Goal: Information Seeking & Learning: Find specific fact

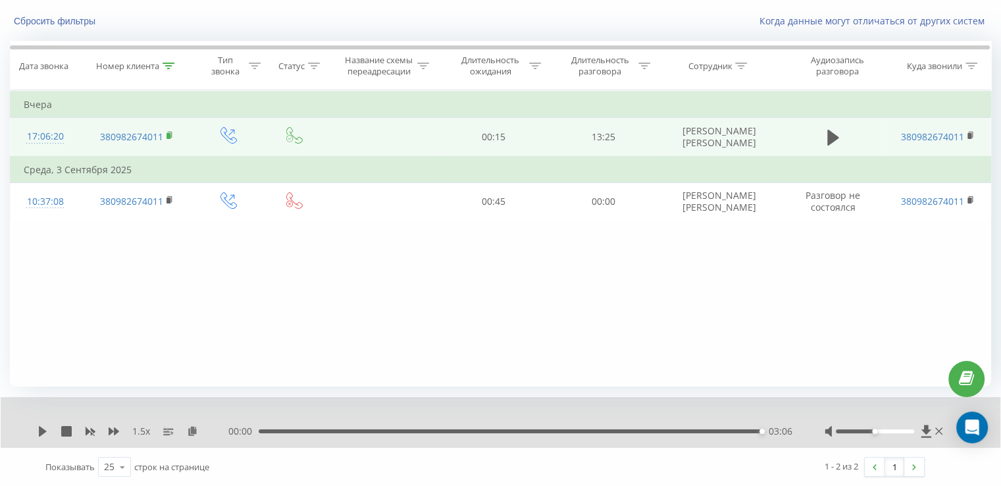
click at [168, 133] on rect at bounding box center [168, 136] width 4 height 6
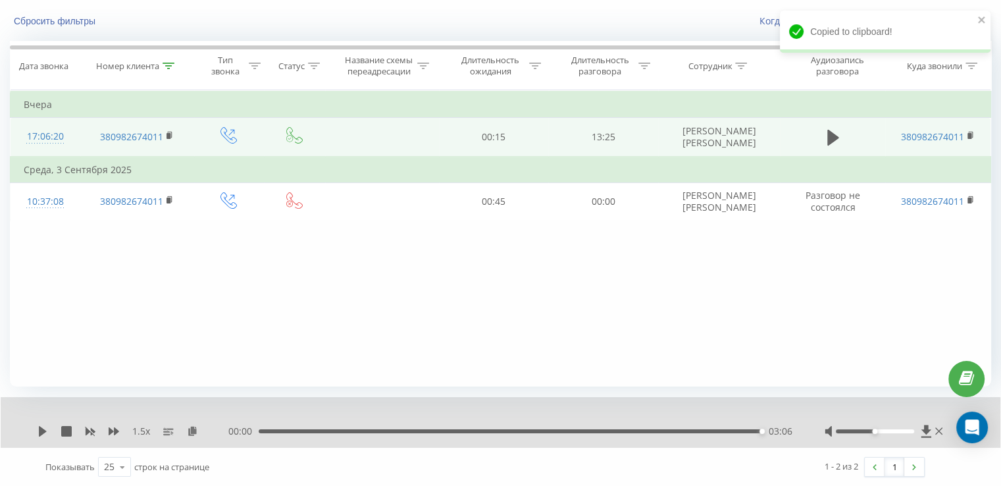
click at [832, 134] on icon at bounding box center [833, 138] width 12 height 16
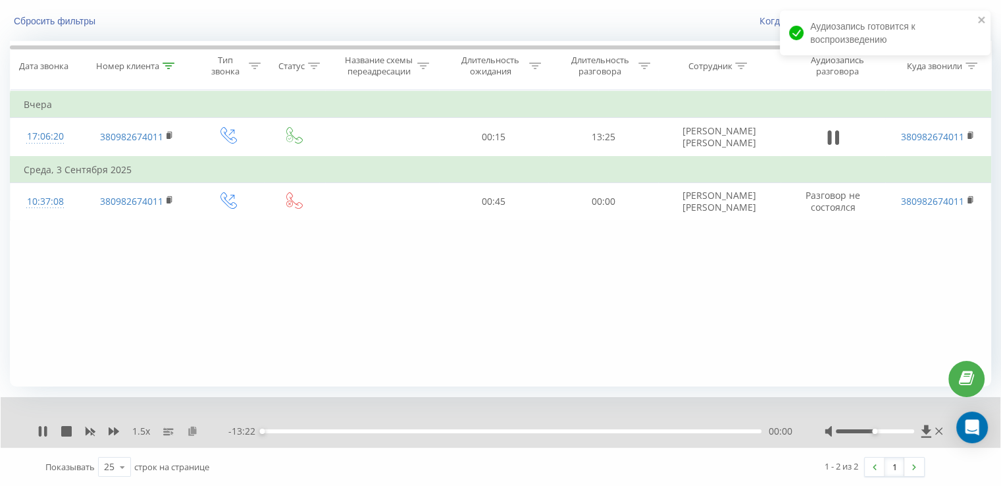
click at [187, 429] on icon at bounding box center [192, 430] width 11 height 9
click at [193, 430] on icon at bounding box center [192, 430] width 11 height 9
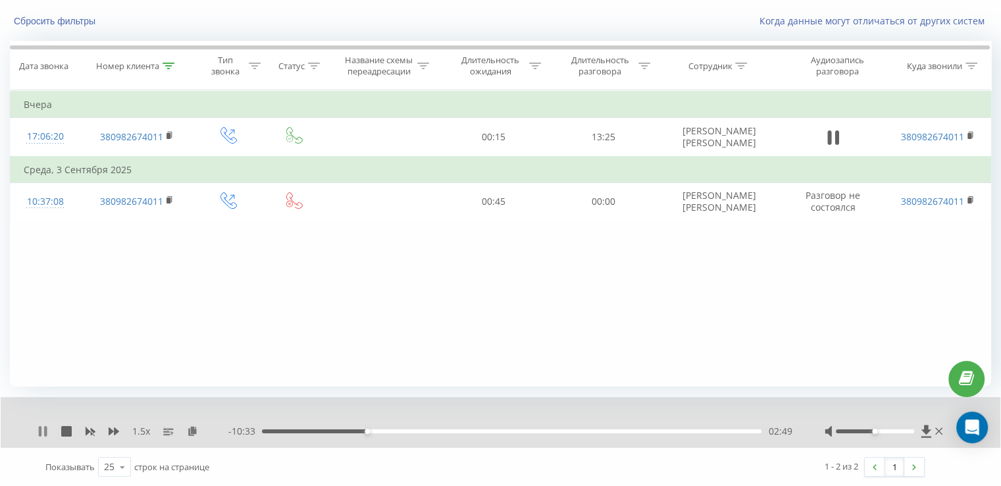
click at [40, 430] on icon at bounding box center [40, 431] width 3 height 11
click at [42, 430] on icon at bounding box center [43, 431] width 8 height 11
click at [43, 430] on icon at bounding box center [43, 431] width 11 height 11
click at [41, 431] on icon at bounding box center [43, 431] width 8 height 11
click at [39, 429] on div "1.5 x - 08:00 05:22 05:22" at bounding box center [500, 422] width 999 height 51
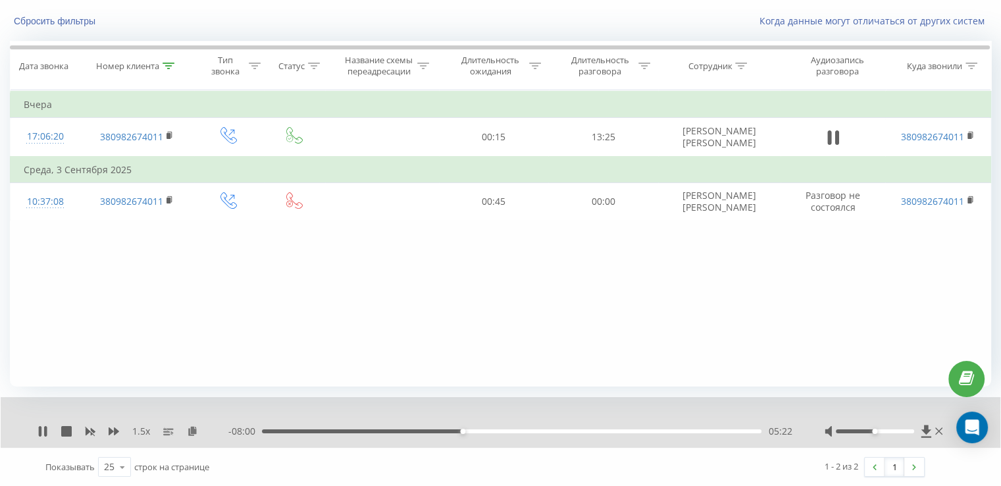
click at [44, 430] on icon at bounding box center [45, 431] width 3 height 11
click at [48, 428] on div "1.5 x" at bounding box center [133, 430] width 191 height 13
click at [44, 434] on icon at bounding box center [43, 431] width 11 height 11
click at [44, 429] on icon at bounding box center [43, 431] width 8 height 11
click at [47, 428] on icon at bounding box center [43, 431] width 11 height 11
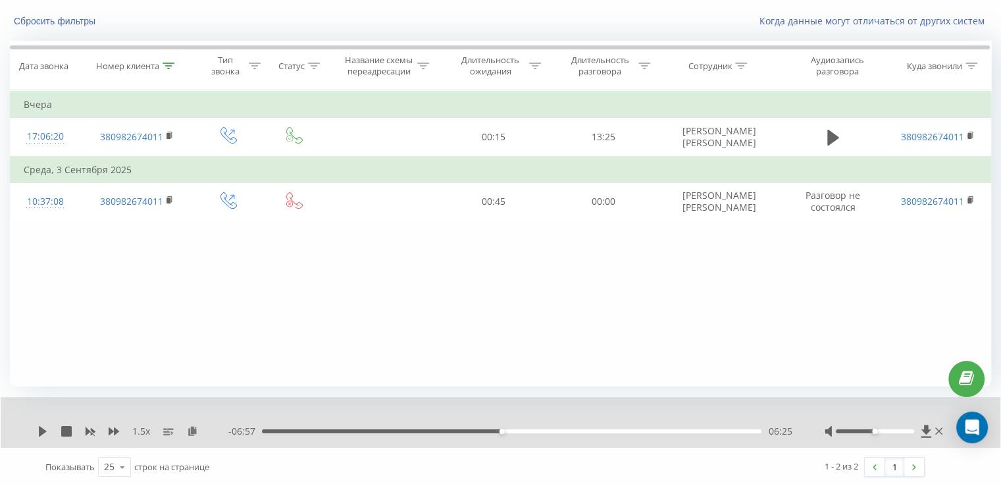
drag, startPoint x: 38, startPoint y: 433, endPoint x: 37, endPoint y: 423, distance: 10.0
click at [38, 433] on icon at bounding box center [43, 431] width 11 height 11
click at [171, 63] on icon at bounding box center [169, 66] width 12 height 7
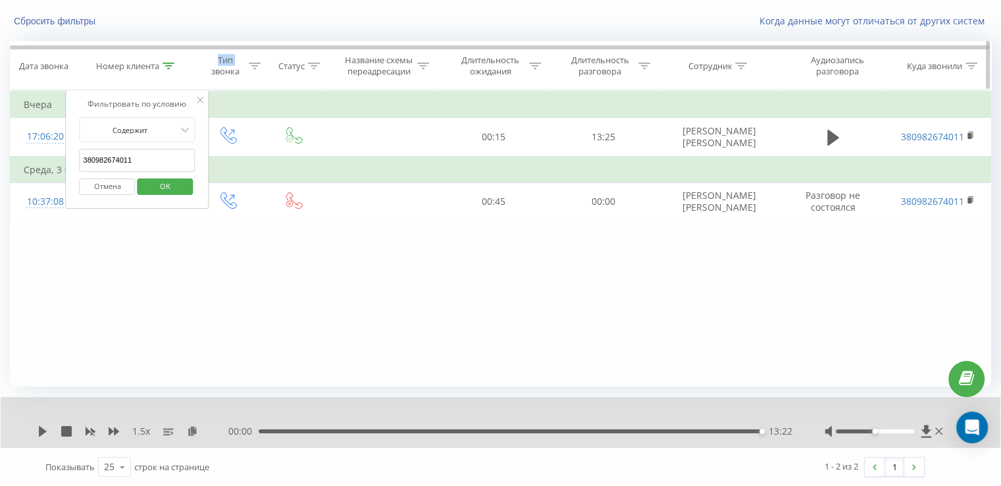
click at [171, 63] on icon at bounding box center [169, 66] width 12 height 7
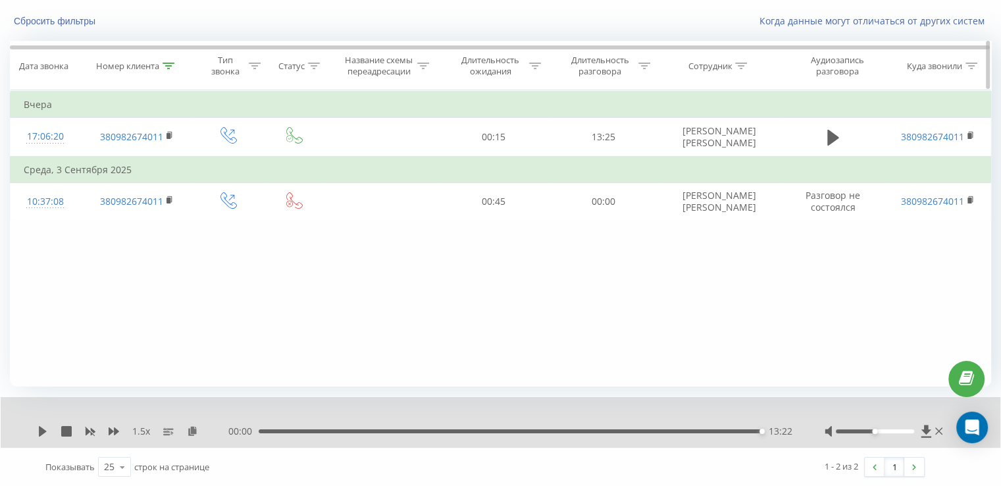
click at [168, 67] on icon at bounding box center [169, 66] width 12 height 7
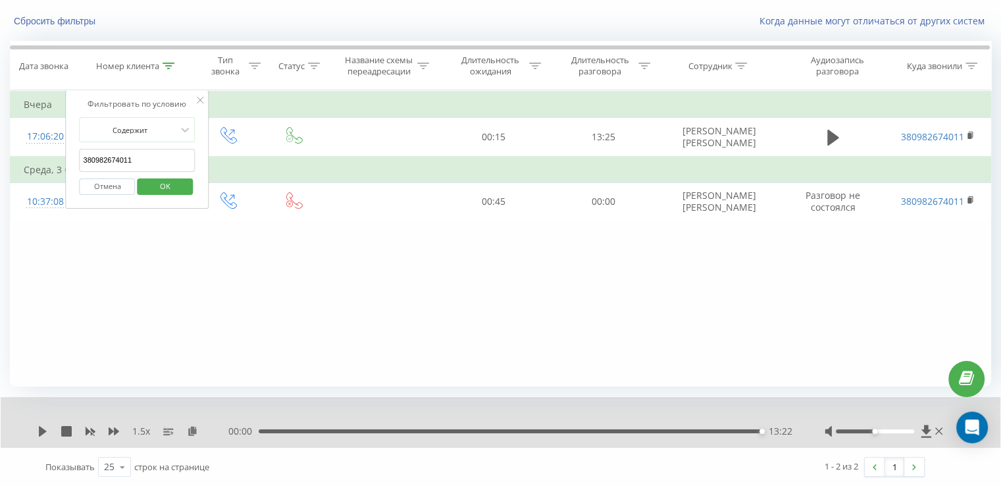
click at [137, 152] on input "380982674011" at bounding box center [138, 160] width 116 height 23
paste input "680602209"
click at [170, 177] on span "OK" at bounding box center [165, 186] width 37 height 20
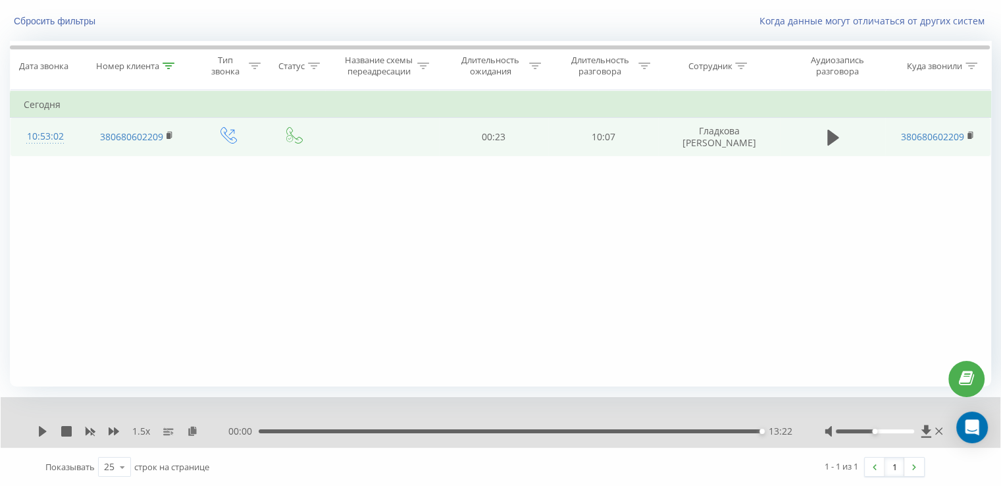
click at [166, 134] on td "380680602209" at bounding box center [137, 137] width 114 height 38
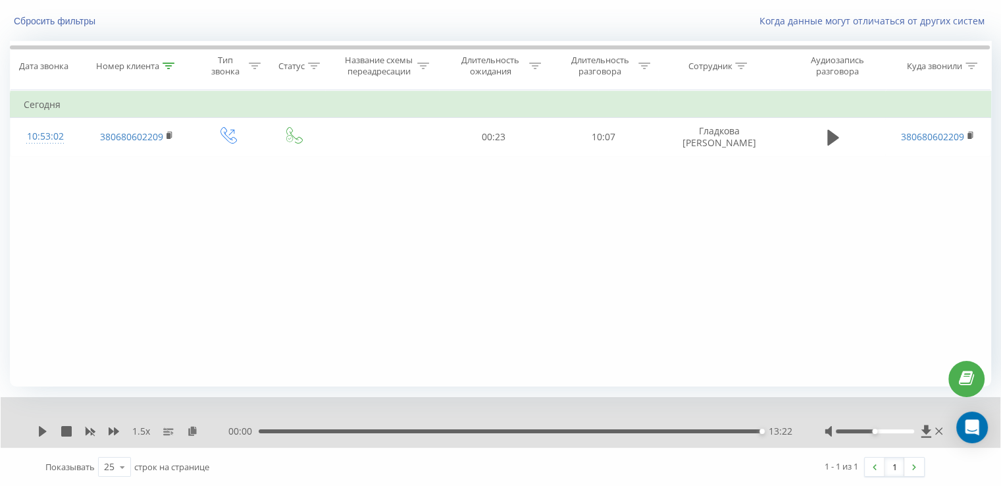
drag, startPoint x: 170, startPoint y: 136, endPoint x: 207, endPoint y: 25, distance: 116.5
click at [170, 134] on rect at bounding box center [168, 136] width 4 height 6
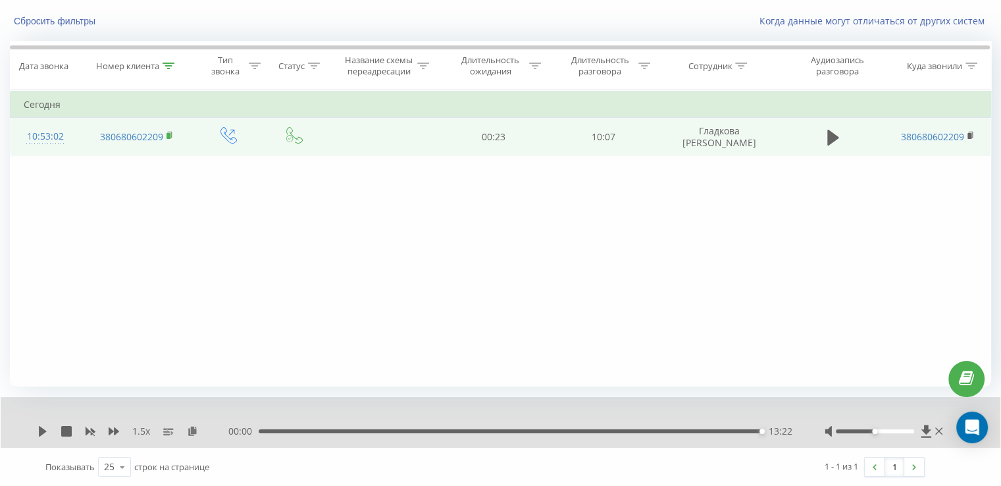
click at [170, 135] on rect at bounding box center [168, 136] width 4 height 6
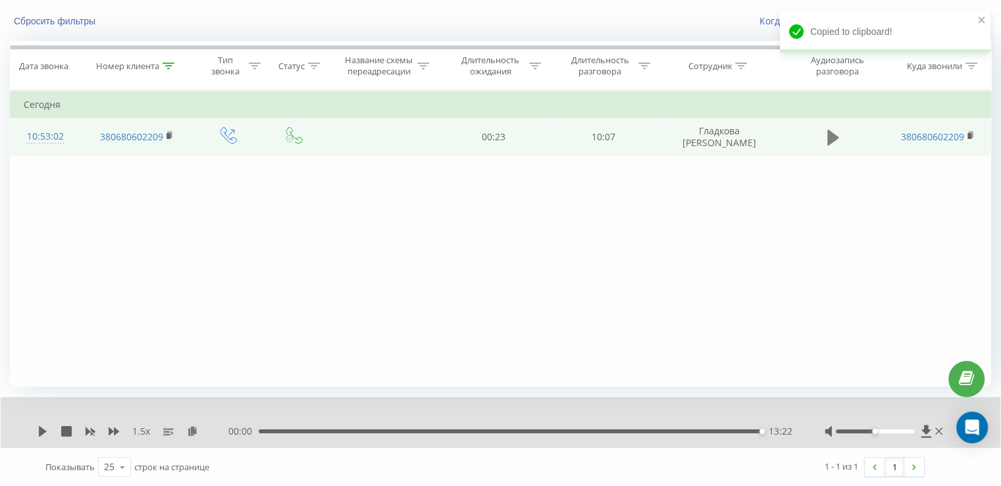
click at [832, 134] on icon at bounding box center [833, 138] width 12 height 16
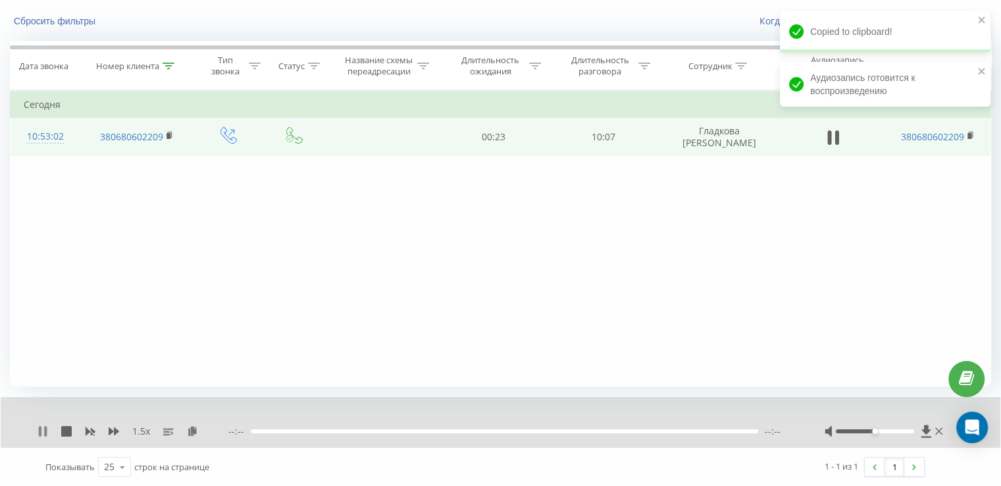
click at [41, 427] on icon at bounding box center [40, 431] width 3 height 11
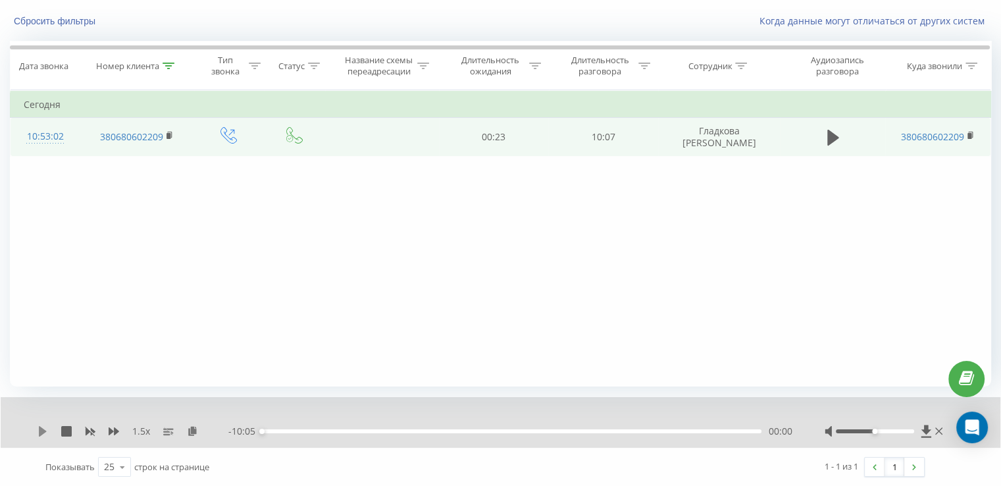
click at [43, 430] on icon at bounding box center [43, 431] width 8 height 11
click at [189, 432] on icon at bounding box center [192, 430] width 11 height 9
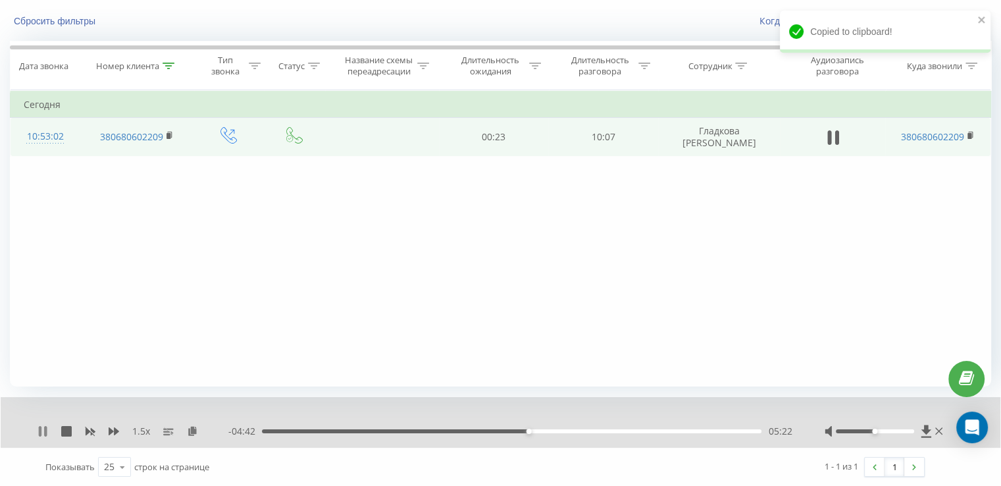
click at [44, 433] on icon at bounding box center [45, 431] width 3 height 11
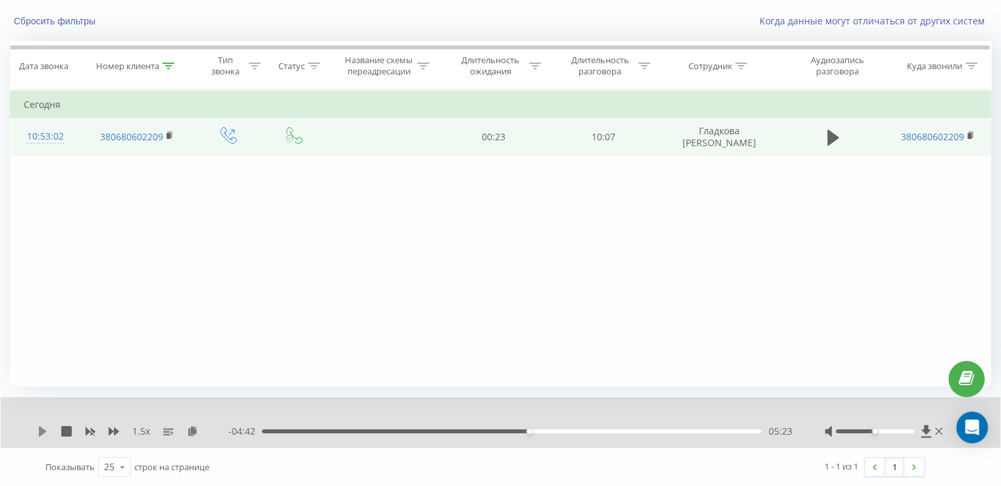
click at [39, 434] on icon at bounding box center [43, 431] width 8 height 11
click at [45, 431] on icon at bounding box center [45, 431] width 3 height 11
click at [42, 430] on icon at bounding box center [43, 431] width 8 height 11
click at [38, 428] on icon at bounding box center [43, 431] width 11 height 11
click at [39, 427] on icon at bounding box center [43, 431] width 8 height 11
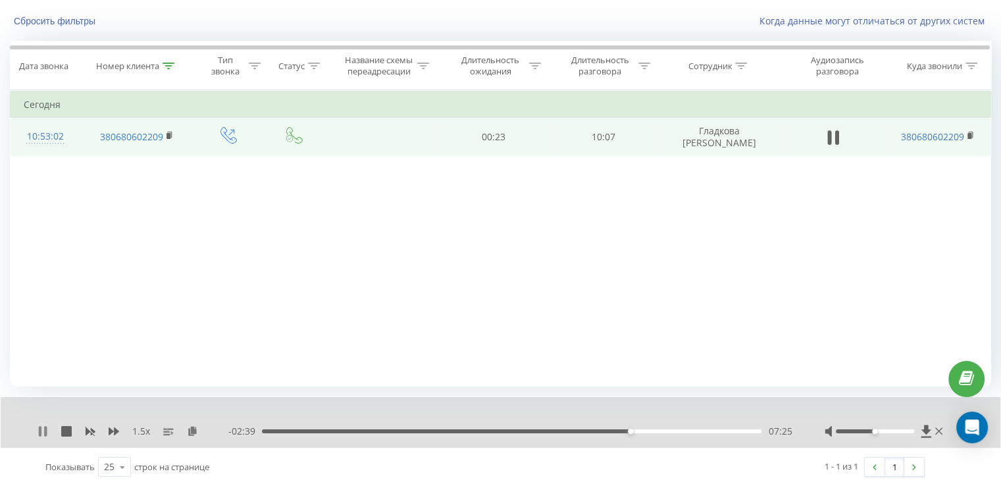
click at [42, 432] on icon at bounding box center [43, 431] width 11 height 11
click at [39, 428] on icon at bounding box center [43, 431] width 8 height 11
click at [45, 424] on div "1.5 x" at bounding box center [133, 430] width 191 height 13
click at [45, 427] on icon at bounding box center [45, 431] width 3 height 11
click at [42, 428] on icon at bounding box center [43, 431] width 11 height 11
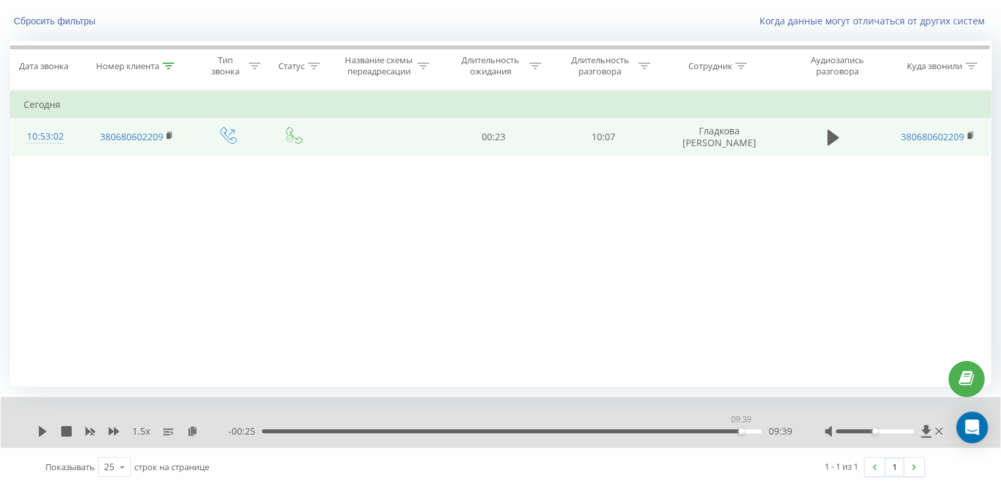
click at [740, 429] on div "09:39" at bounding box center [511, 431] width 499 height 4
click at [45, 432] on icon at bounding box center [43, 431] width 11 height 11
click at [45, 432] on icon at bounding box center [45, 431] width 3 height 11
click at [171, 56] on th "Номер клиента" at bounding box center [137, 65] width 114 height 49
click at [171, 63] on icon at bounding box center [169, 66] width 12 height 7
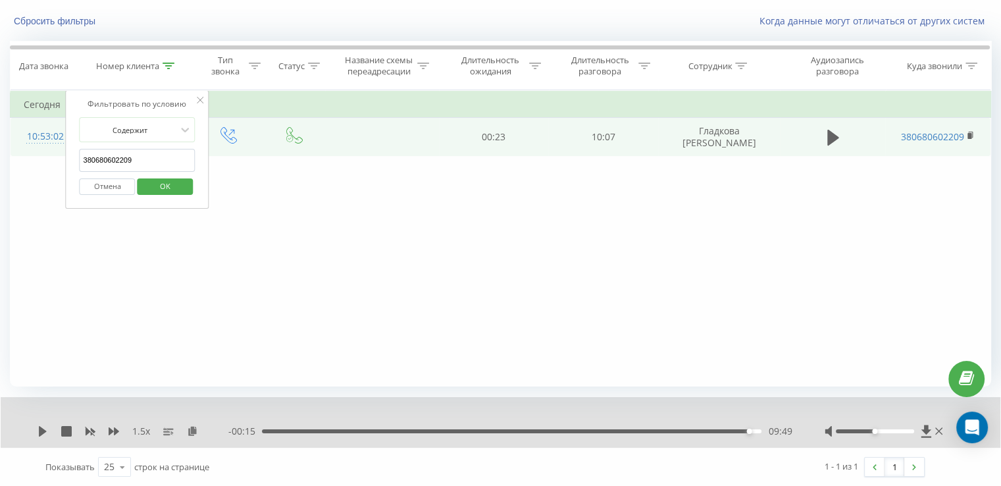
click at [143, 156] on input "380680602209" at bounding box center [138, 160] width 116 height 23
paste input "2056086"
type input "380682056086"
click at [176, 180] on span "OK" at bounding box center [165, 186] width 37 height 20
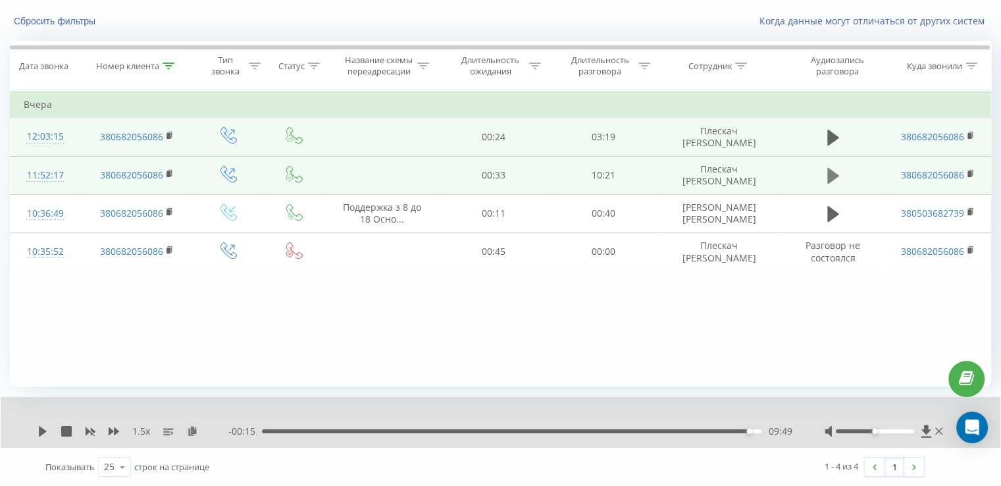
click at [834, 172] on icon at bounding box center [833, 176] width 12 height 16
click at [195, 436] on div "1.5 x - 06:33 03:22 03:22" at bounding box center [500, 422] width 999 height 51
click at [193, 430] on icon at bounding box center [192, 430] width 11 height 9
click at [824, 138] on button at bounding box center [833, 138] width 20 height 20
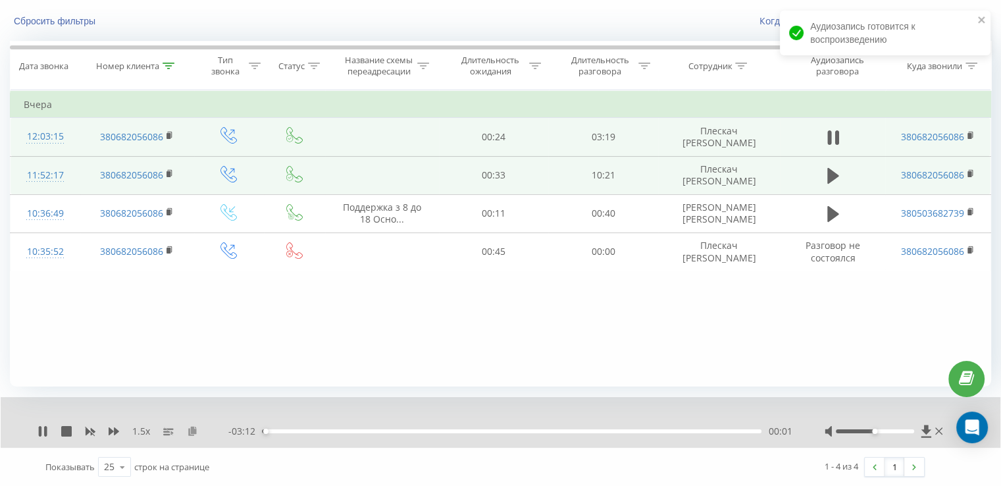
click at [195, 430] on icon at bounding box center [192, 430] width 11 height 9
